Goal: Task Accomplishment & Management: Manage account settings

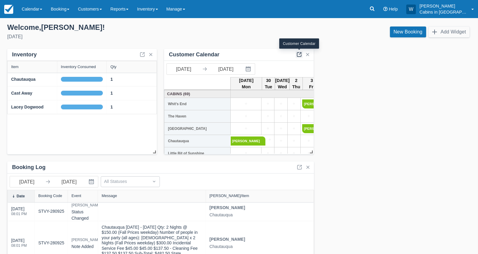
click at [300, 52] on link at bounding box center [298, 54] width 7 height 7
click at [33, 10] on link "Calendar" at bounding box center [31, 9] width 29 height 18
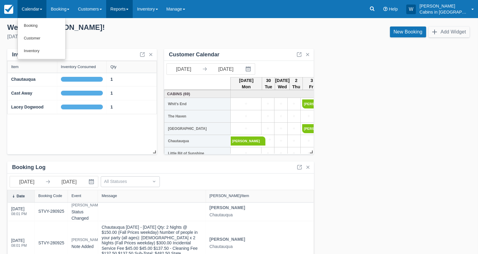
click at [126, 10] on link "Reports" at bounding box center [119, 9] width 27 height 18
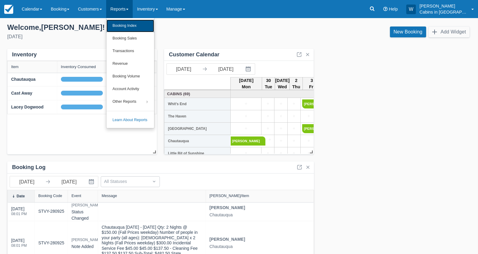
click at [128, 24] on link "Booking Index" at bounding box center [130, 26] width 48 height 13
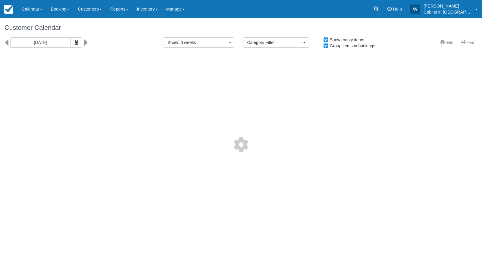
select select
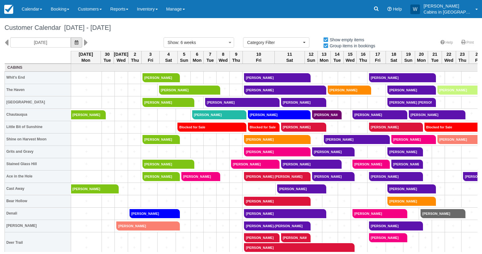
click at [71, 46] on button "button" at bounding box center [76, 42] width 11 height 10
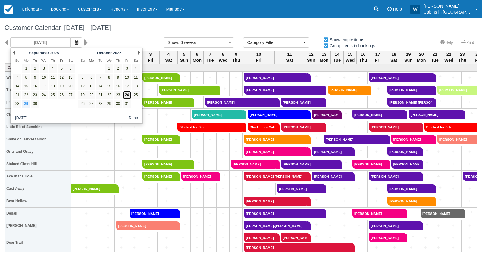
click at [128, 93] on link "24" at bounding box center [127, 95] width 8 height 8
type input "[DATE]"
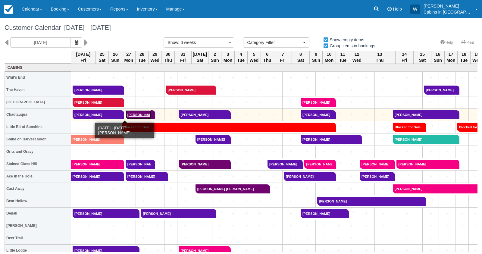
click at [129, 113] on link "Jeff Schmidt" at bounding box center [139, 114] width 26 height 9
click at [126, 113] on link "[PERSON_NAME]" at bounding box center [139, 114] width 26 height 9
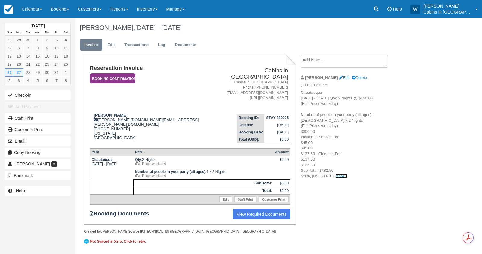
click at [335, 176] on link "more..." at bounding box center [341, 176] width 12 height 5
click at [160, 44] on link "Log" at bounding box center [162, 45] width 16 height 12
click at [129, 73] on em "Booking Confirmation" at bounding box center [112, 78] width 45 height 11
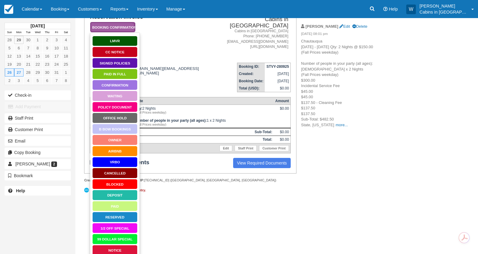
scroll to position [78, 0]
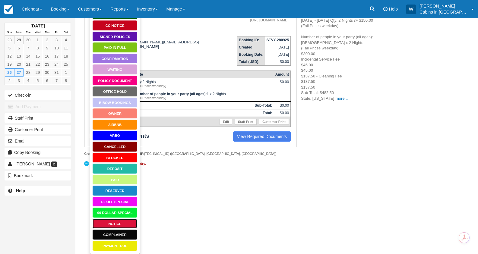
click at [112, 225] on link "Notice" at bounding box center [114, 224] width 45 height 11
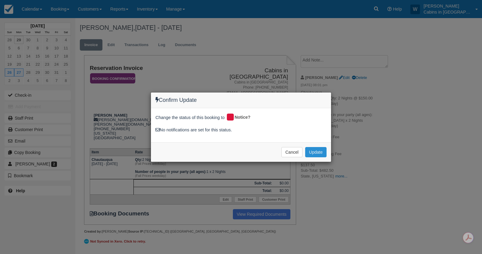
click at [317, 150] on button "Update" at bounding box center [315, 152] width 21 height 10
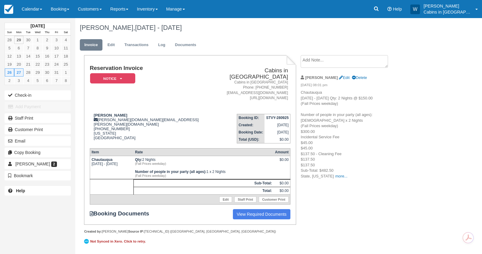
click at [326, 60] on textarea at bounding box center [344, 61] width 87 height 13
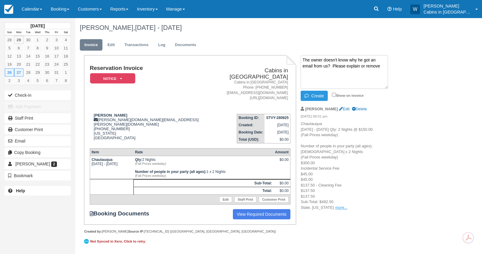
type textarea "The owner doesn't know why he got an email from us? Please explain or remove"
click at [335, 207] on link "more..." at bounding box center [341, 207] width 12 height 5
click at [318, 96] on button "Create" at bounding box center [314, 96] width 27 height 10
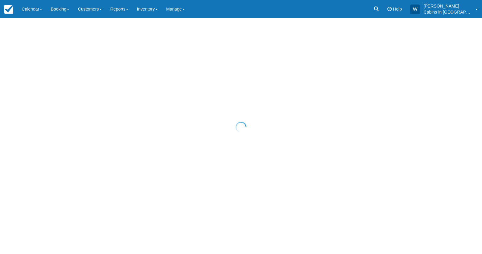
select select "25"
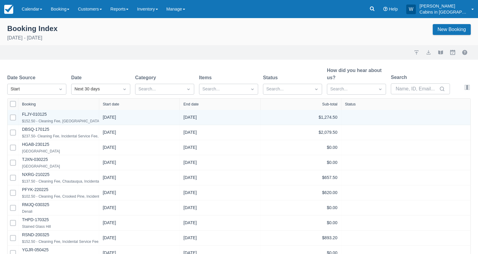
select select "25"
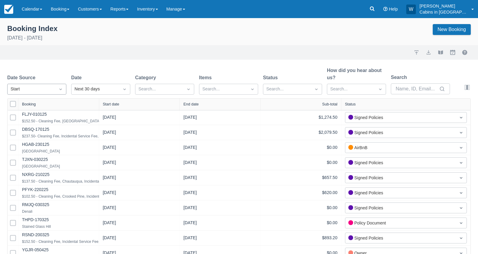
click at [54, 88] on div "Start" at bounding box center [32, 89] width 48 height 10
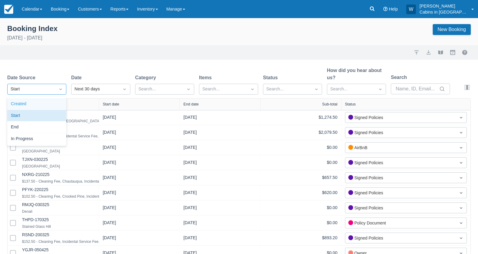
click at [50, 101] on div "Created" at bounding box center [36, 104] width 59 height 12
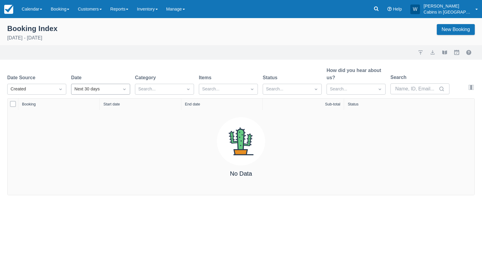
click at [91, 89] on div "Next 30 days" at bounding box center [95, 89] width 42 height 7
click at [98, 134] on div "Yesterday" at bounding box center [100, 139] width 59 height 12
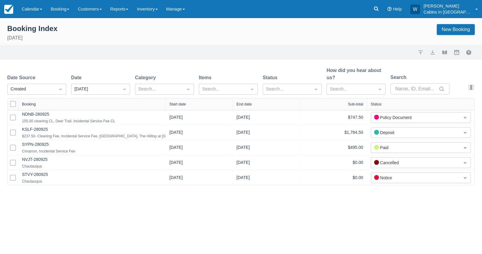
drag, startPoint x: 97, startPoint y: 102, endPoint x: 163, endPoint y: 100, distance: 66.6
click at [163, 100] on div at bounding box center [165, 104] width 11 height 11
click at [181, 101] on div "Start date" at bounding box center [199, 104] width 67 height 11
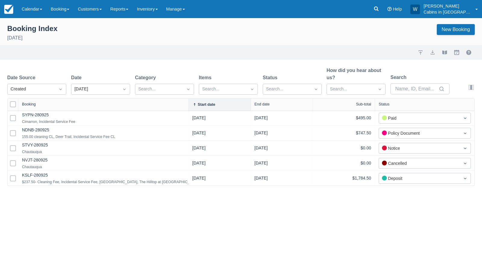
drag, startPoint x: 97, startPoint y: 103, endPoint x: 197, endPoint y: 96, distance: 100.9
click at [197, 97] on div "Date Source Created Date Yesterday Category Search... Items Search... Status Se…" at bounding box center [241, 126] width 482 height 119
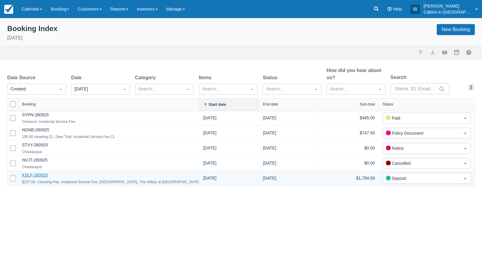
click at [32, 175] on link "KSLF-280925" at bounding box center [35, 175] width 26 height 5
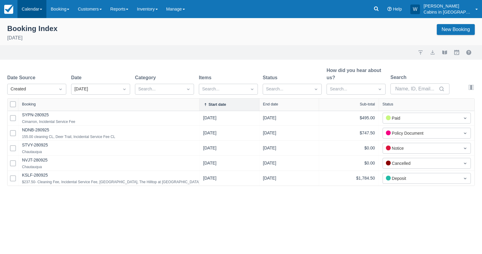
click at [31, 6] on link "Calendar" at bounding box center [31, 9] width 29 height 18
click at [36, 33] on link "Customer" at bounding box center [42, 38] width 48 height 13
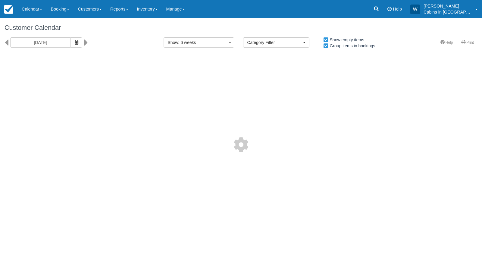
select select
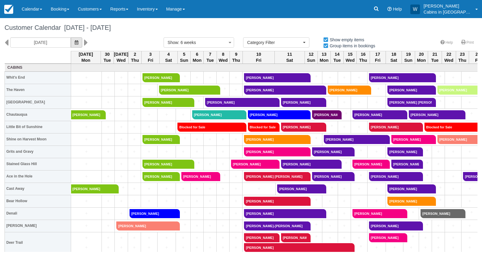
click at [71, 42] on button "button" at bounding box center [76, 42] width 11 height 10
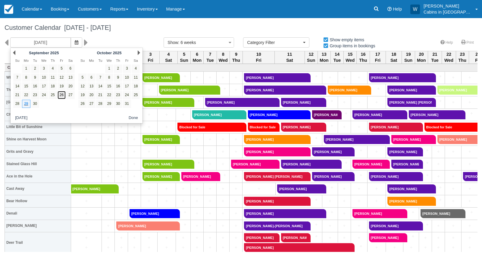
click at [63, 93] on link "26" at bounding box center [62, 95] width 8 height 8
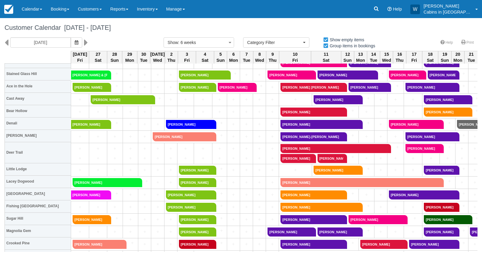
scroll to position [90, 0]
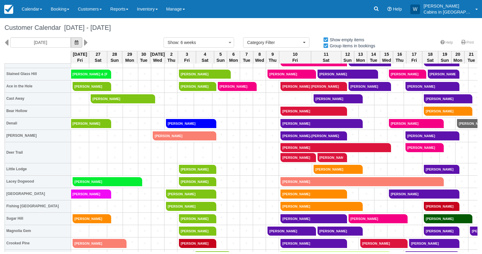
click at [75, 43] on icon "button" at bounding box center [77, 42] width 4 height 4
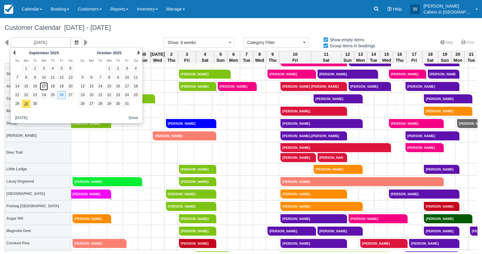
click at [44, 85] on link "17" at bounding box center [44, 86] width 8 height 8
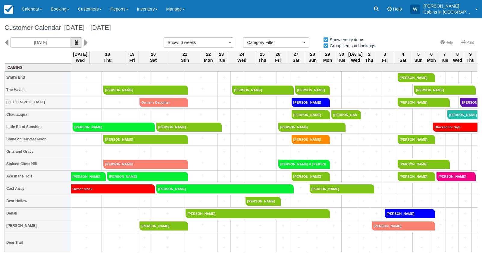
click at [71, 39] on button "button" at bounding box center [76, 42] width 11 height 10
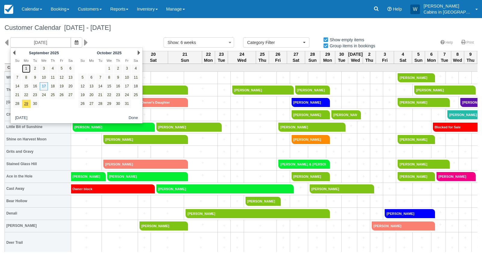
click at [27, 68] on link "1" at bounding box center [26, 68] width 8 height 8
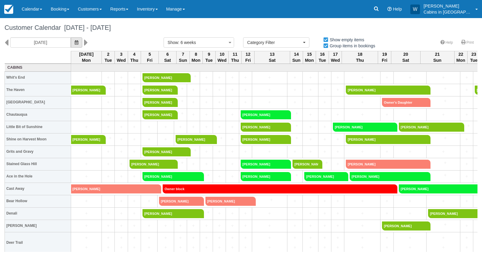
click at [75, 42] on icon "button" at bounding box center [77, 42] width 4 height 4
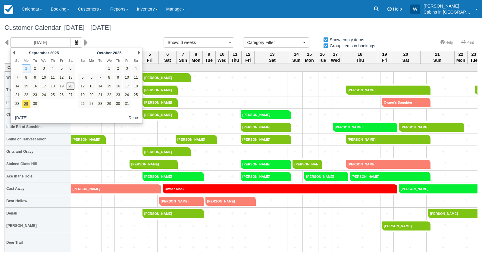
click at [71, 87] on link "20" at bounding box center [70, 86] width 8 height 8
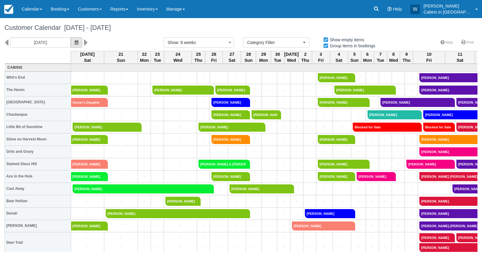
click at [75, 44] on icon "button" at bounding box center [77, 42] width 4 height 4
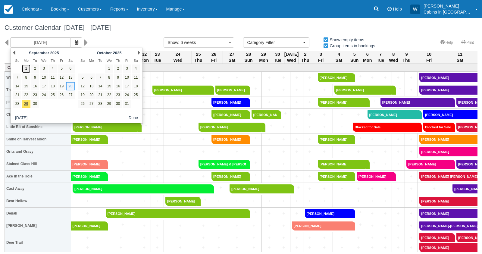
click at [27, 68] on link "1" at bounding box center [26, 68] width 8 height 8
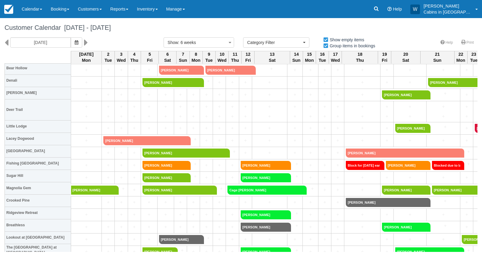
scroll to position [133, 0]
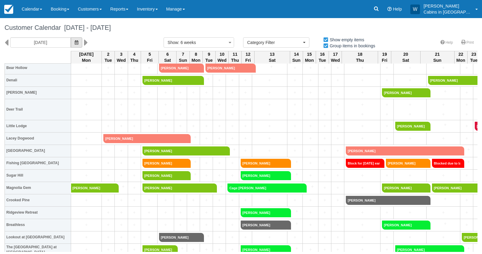
click at [75, 44] on span "button" at bounding box center [77, 42] width 4 height 5
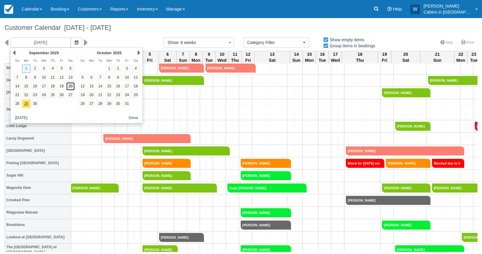
click at [71, 85] on link "20" at bounding box center [70, 86] width 8 height 8
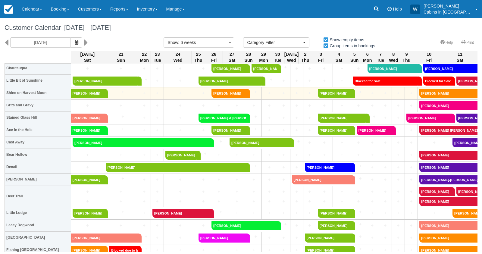
scroll to position [47, 0]
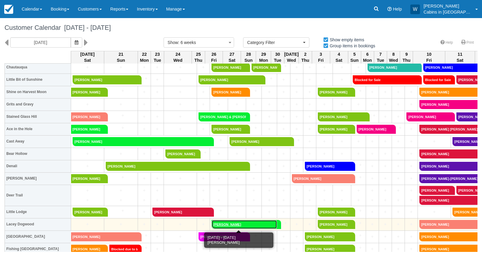
click at [237, 222] on link "[PERSON_NAME]" at bounding box center [245, 224] width 66 height 9
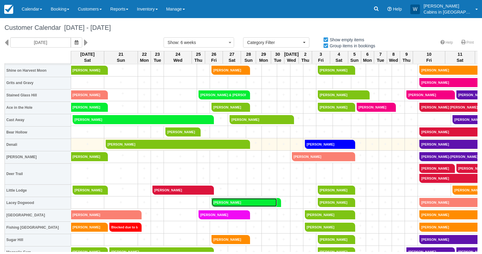
scroll to position [70, 0]
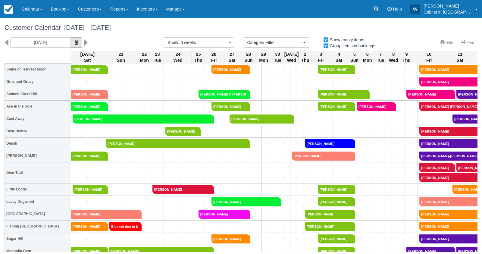
click at [75, 43] on icon "button" at bounding box center [77, 42] width 4 height 4
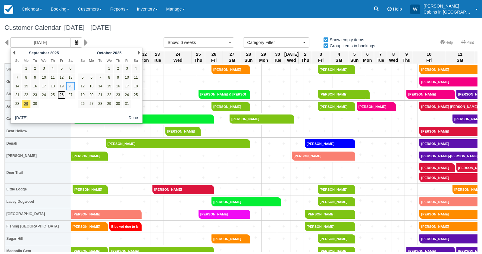
click at [61, 95] on link "26" at bounding box center [62, 95] width 8 height 8
type input "09/26/25"
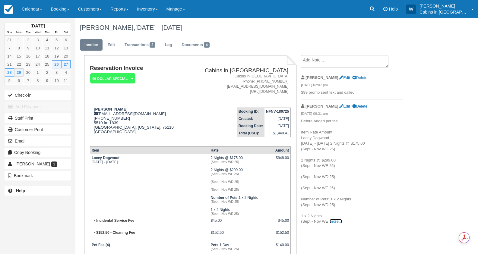
click at [336, 223] on link "more..." at bounding box center [335, 221] width 12 height 5
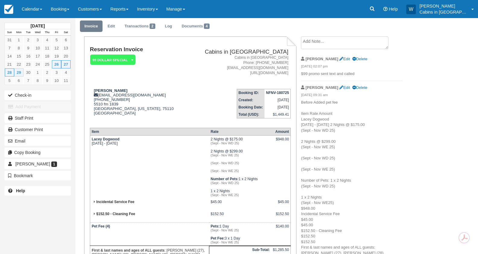
scroll to position [18, 0]
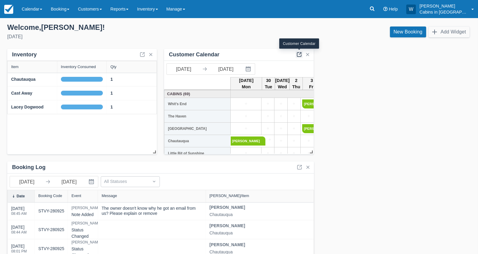
click at [300, 55] on link at bounding box center [298, 54] width 7 height 7
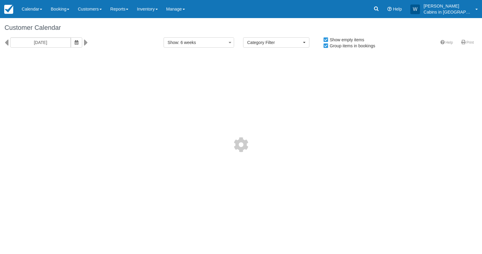
select select
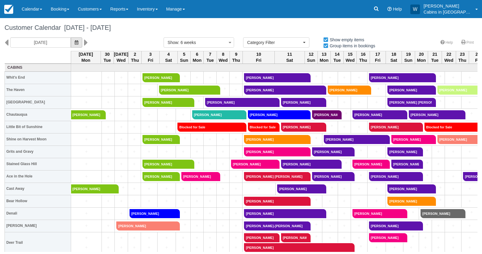
click at [71, 42] on button "button" at bounding box center [76, 42] width 11 height 10
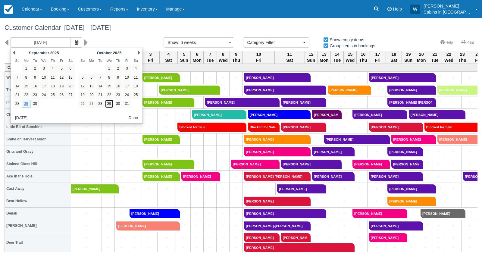
click at [110, 105] on link "29" at bounding box center [109, 104] width 8 height 8
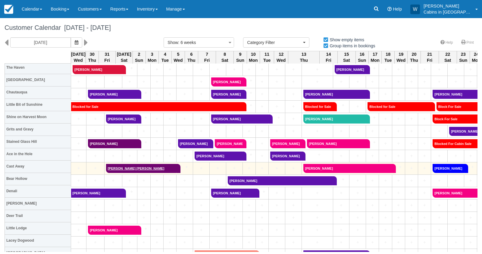
scroll to position [20, 0]
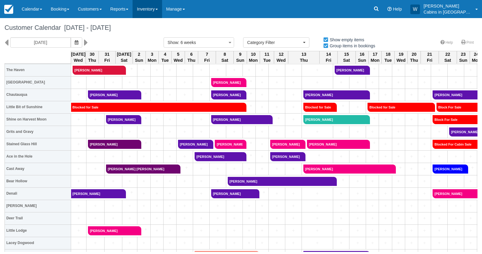
click at [161, 11] on link "Inventory" at bounding box center [147, 9] width 29 height 18
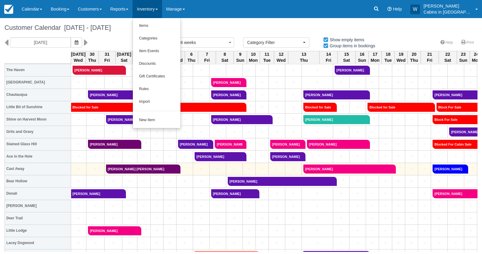
scroll to position [20, 0]
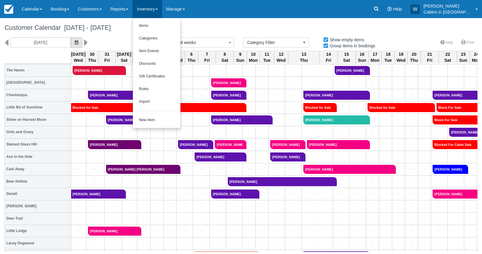
click at [75, 43] on icon "button" at bounding box center [77, 42] width 4 height 4
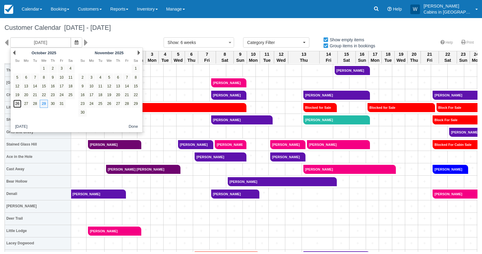
click at [18, 104] on link "26" at bounding box center [17, 104] width 8 height 8
type input "10/26/25"
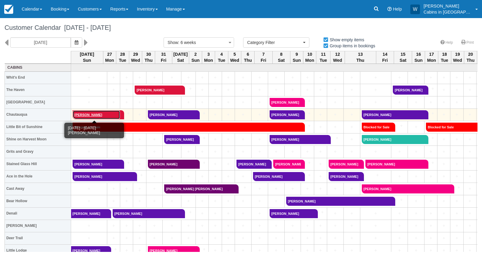
click at [93, 115] on link "[PERSON_NAME]" at bounding box center [97, 114] width 48 height 9
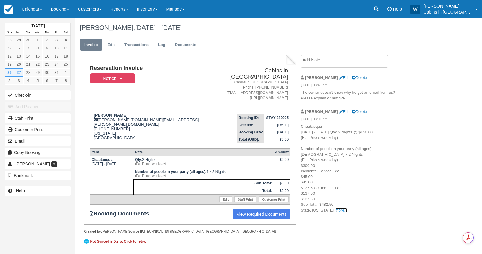
click at [335, 210] on link "more..." at bounding box center [341, 210] width 12 height 5
